Goal: Task Accomplishment & Management: Manage account settings

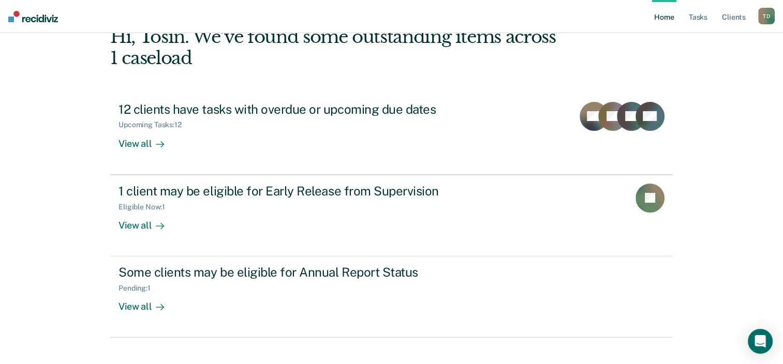
scroll to position [75, 0]
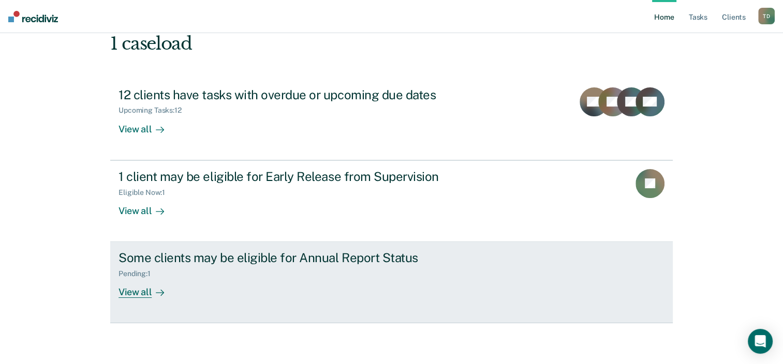
click at [121, 288] on div "View all" at bounding box center [147, 288] width 58 height 20
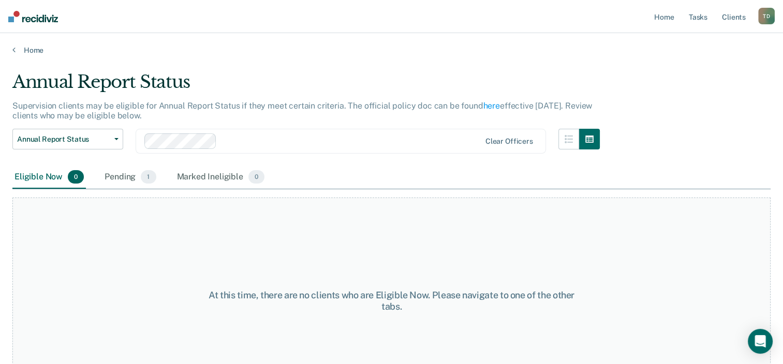
click at [763, 13] on div "T D" at bounding box center [766, 16] width 17 height 17
click at [703, 67] on link "Log Out" at bounding box center [724, 68] width 83 height 9
